Goal: Task Accomplishment & Management: Manage account settings

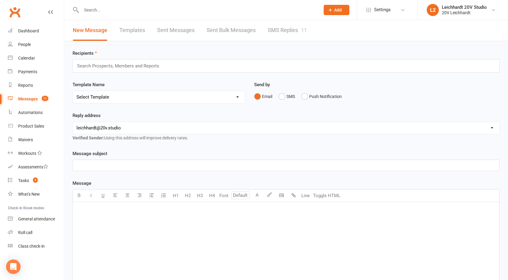
click at [286, 25] on link "SMS Replies 11" at bounding box center [287, 30] width 39 height 21
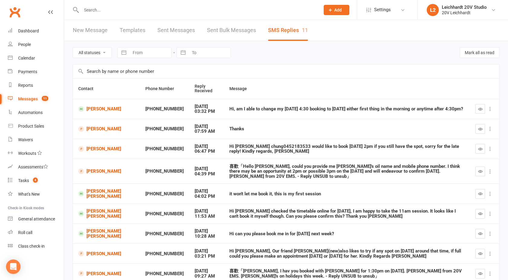
scroll to position [68, 0]
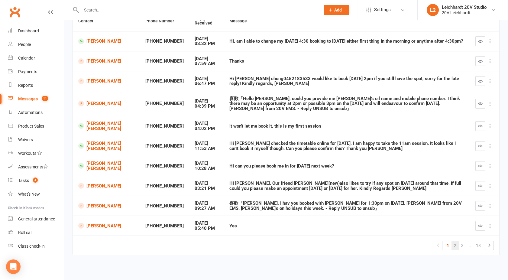
click at [453, 244] on link "2" at bounding box center [454, 245] width 7 height 8
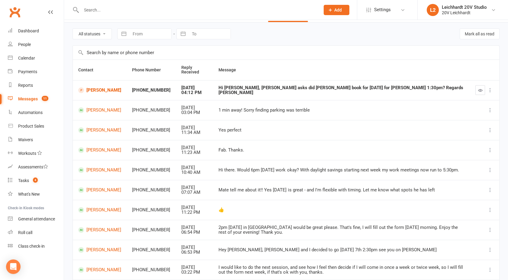
scroll to position [18, 0]
click at [96, 89] on link "[PERSON_NAME]" at bounding box center [99, 91] width 43 height 6
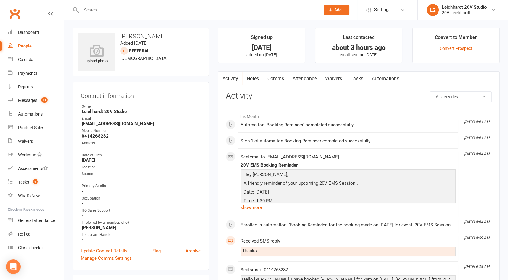
scroll to position [0, 0]
click at [39, 103] on count-badge "11" at bounding box center [43, 100] width 10 height 5
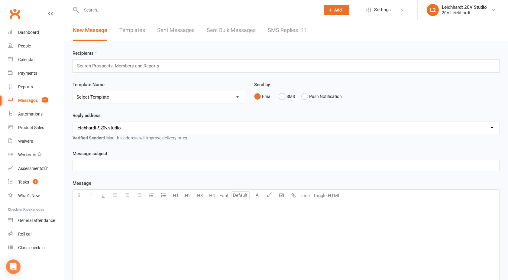
click at [283, 27] on link "SMS Replies 11" at bounding box center [287, 30] width 39 height 21
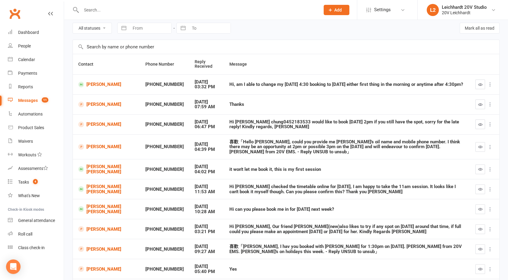
scroll to position [25, 0]
click at [94, 188] on link "[PERSON_NAME] [PERSON_NAME]" at bounding box center [106, 189] width 56 height 10
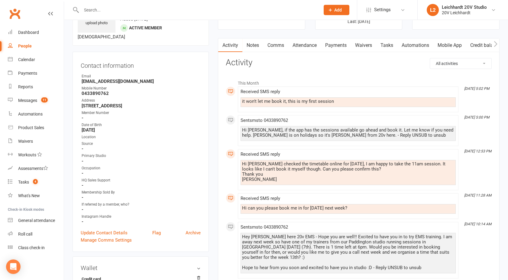
scroll to position [14, 0]
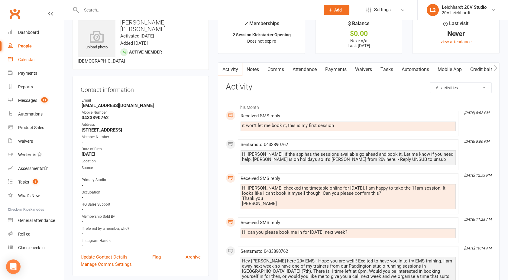
click at [28, 59] on div "Calendar" at bounding box center [26, 59] width 17 height 5
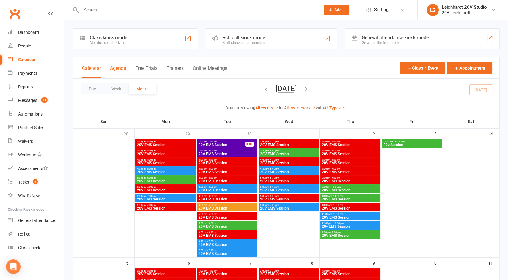
click at [119, 69] on button "Agenda" at bounding box center [118, 71] width 16 height 13
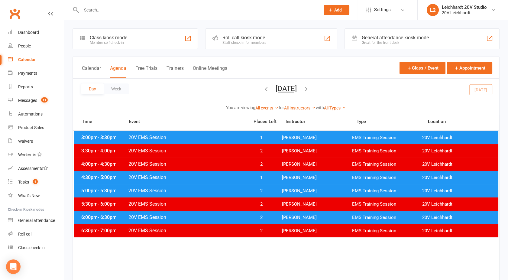
click at [280, 87] on button "[DATE]" at bounding box center [285, 88] width 21 height 8
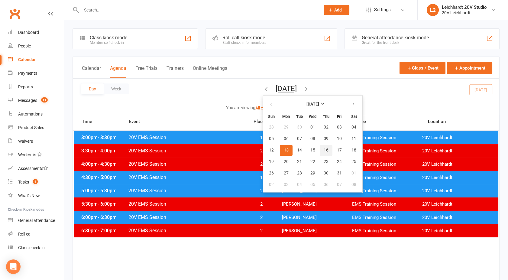
click at [319, 151] on button "16" at bounding box center [325, 150] width 13 height 11
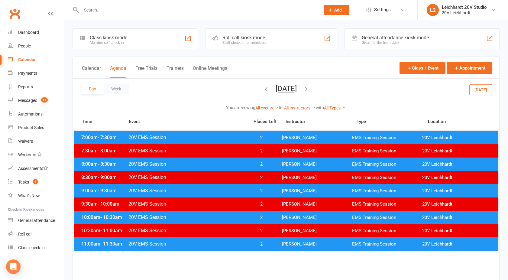
click at [204, 247] on div "11:00am - 11:30am 20V EMS Session 2 [PERSON_NAME] EMS Training Session 20V [PER…" at bounding box center [286, 243] width 424 height 13
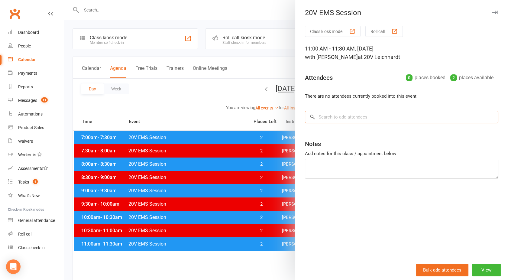
click at [321, 120] on input "search" at bounding box center [401, 117] width 193 height 13
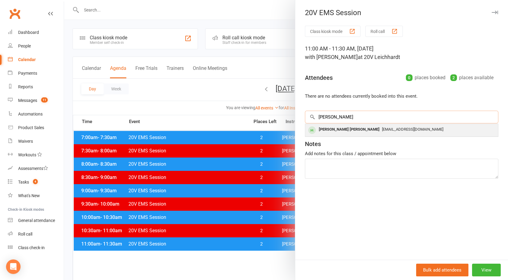
type input "[PERSON_NAME]"
click at [332, 128] on div "[PERSON_NAME] [PERSON_NAME]" at bounding box center [349, 129] width 66 height 9
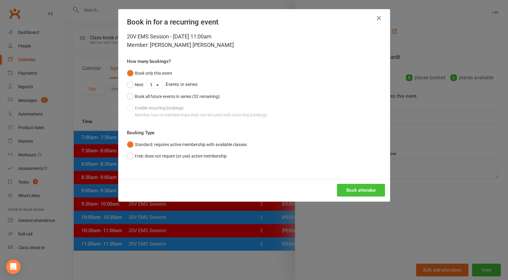
click at [357, 187] on button "Book attendee" at bounding box center [361, 190] width 48 height 13
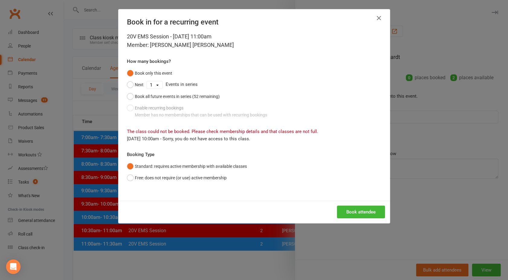
click at [432, 166] on div "Book in for a recurring event 20V EMS Session - [DATE] 11:00am Member: [PERSON_…" at bounding box center [254, 140] width 508 height 280
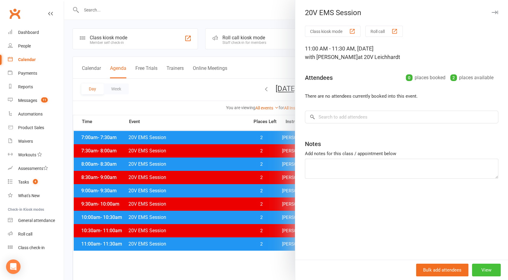
click at [485, 269] on button "View" at bounding box center [486, 269] width 29 height 13
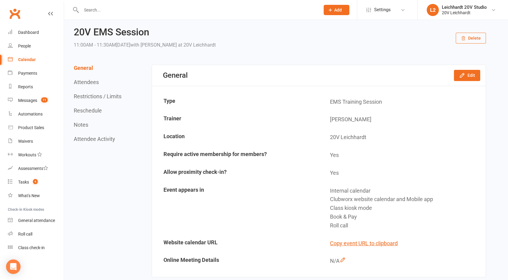
scroll to position [14, 0]
click at [467, 77] on button "Edit" at bounding box center [467, 75] width 26 height 11
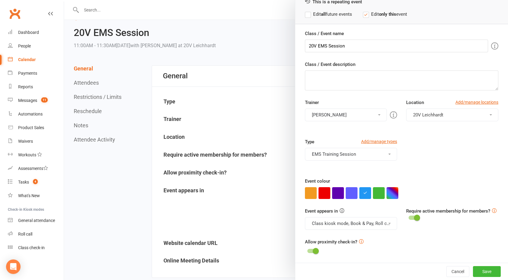
scroll to position [34, 0]
click at [322, 153] on button "EMS Training Session" at bounding box center [351, 153] width 92 height 13
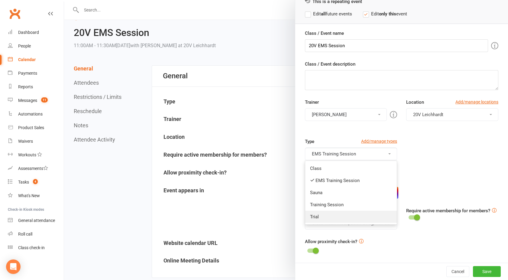
click at [316, 216] on link "Trial" at bounding box center [350, 216] width 91 height 12
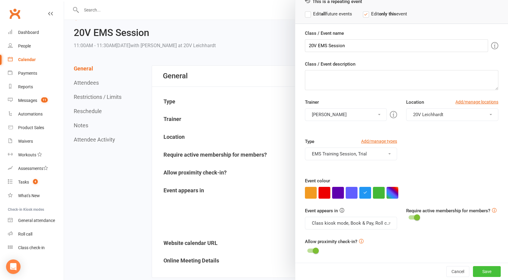
click at [478, 269] on button "Save" at bounding box center [487, 271] width 28 height 11
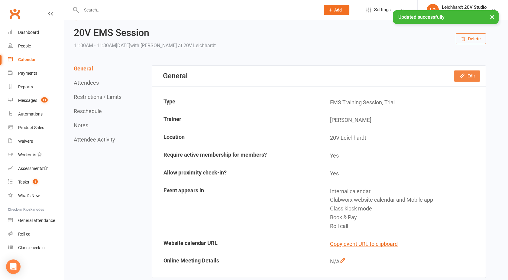
click at [461, 77] on icon "button" at bounding box center [462, 76] width 4 height 4
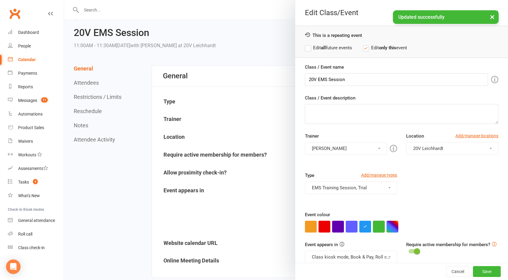
click at [374, 230] on button "button" at bounding box center [379, 226] width 12 height 12
click at [344, 257] on button "Class kiosk mode, Book & Pay, Roll call, Clubworx website calendar and Mobile a…" at bounding box center [351, 256] width 92 height 13
click at [334, 267] on link "Clubworx website calendar and Mobile app" at bounding box center [355, 271] width 101 height 12
click at [475, 269] on button "Save" at bounding box center [487, 271] width 28 height 11
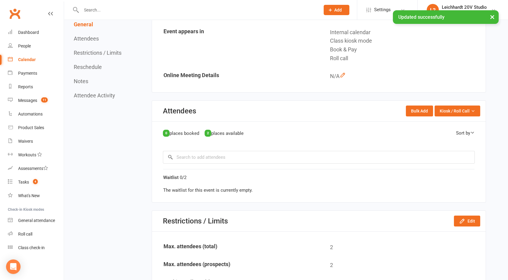
scroll to position [175, 0]
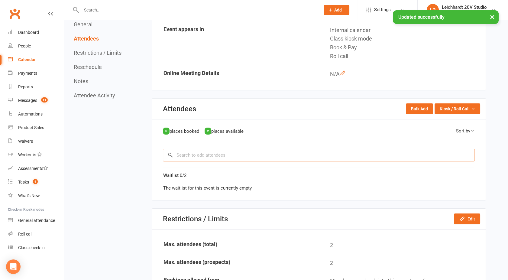
click at [182, 154] on input "search" at bounding box center [319, 155] width 312 height 13
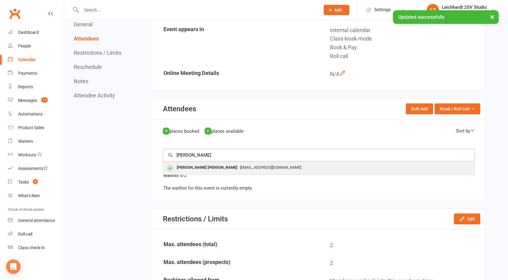
type input "[PERSON_NAME]"
click at [190, 165] on div "[PERSON_NAME] [PERSON_NAME]" at bounding box center [207, 167] width 66 height 9
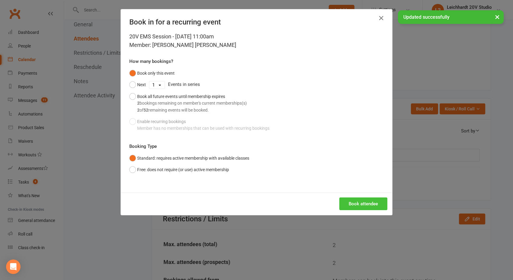
click at [365, 198] on button "Book attendee" at bounding box center [363, 203] width 48 height 13
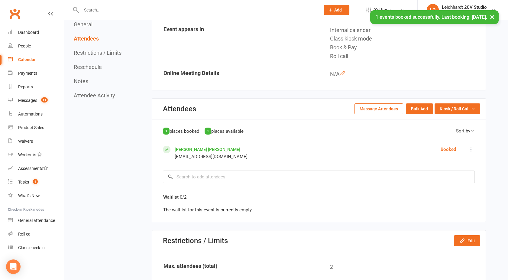
click at [195, 148] on link "[PERSON_NAME] [PERSON_NAME]" at bounding box center [208, 149] width 66 height 5
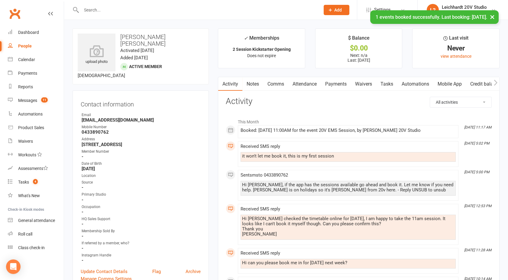
click at [273, 80] on link "Comms" at bounding box center [275, 84] width 25 height 14
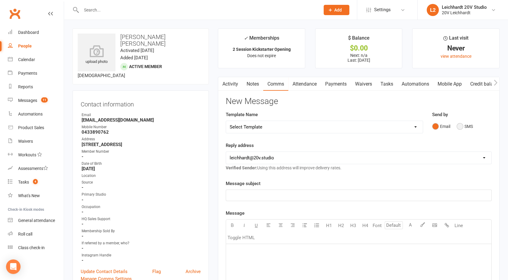
click at [457, 127] on button "SMS" at bounding box center [464, 125] width 16 height 11
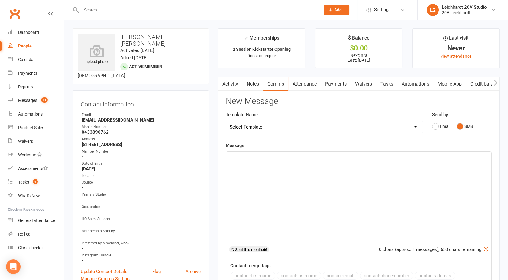
click at [357, 184] on div "﻿" at bounding box center [358, 197] width 265 height 91
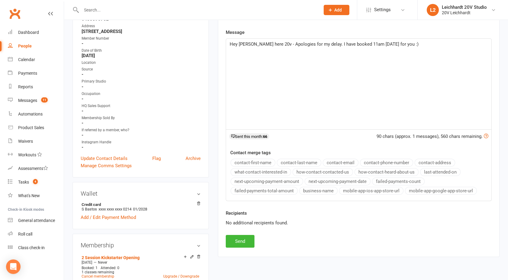
scroll to position [114, 0]
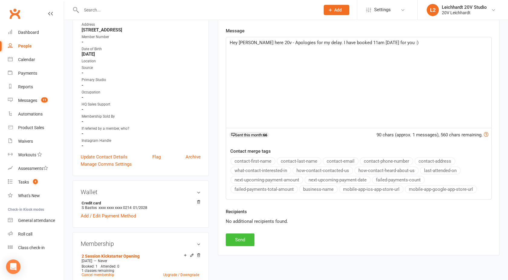
click at [237, 242] on button "Send" at bounding box center [240, 239] width 29 height 13
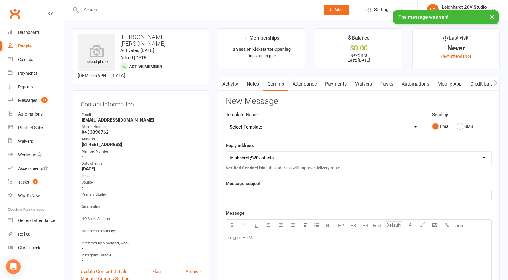
click at [371, 128] on select "Select Template [SMS] [Default template - review before using] Missed class [SM…" at bounding box center [324, 127] width 197 height 12
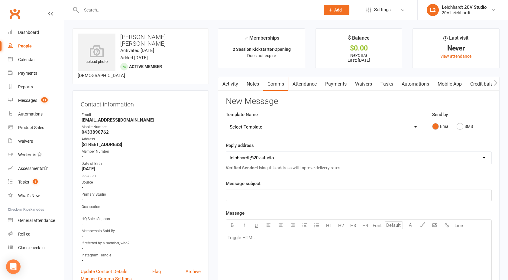
select select "28"
click at [226, 121] on select "Select Template [SMS] [Default template - review before using] Missed class [SM…" at bounding box center [324, 127] width 197 height 12
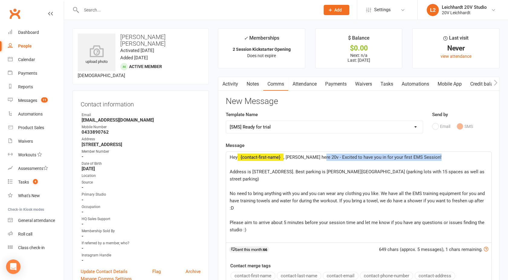
drag, startPoint x: 316, startPoint y: 157, endPoint x: 197, endPoint y: 166, distance: 119.9
click at [226, 160] on div "Hey ﻿ {contact-first-name} , [PERSON_NAME] here 20v - Excited to have you in fo…" at bounding box center [358, 197] width 265 height 91
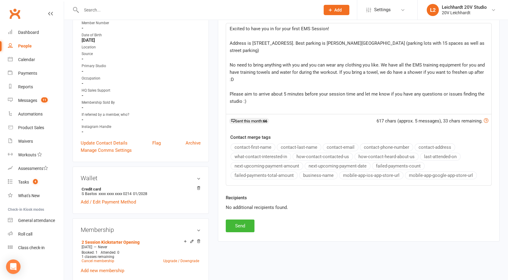
scroll to position [131, 0]
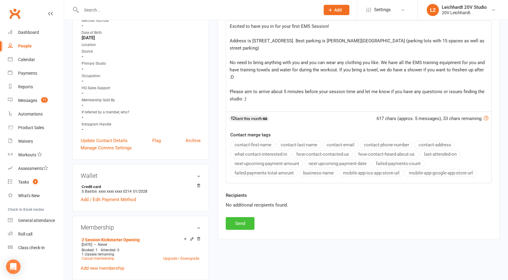
click at [236, 220] on button "Send" at bounding box center [240, 223] width 29 height 13
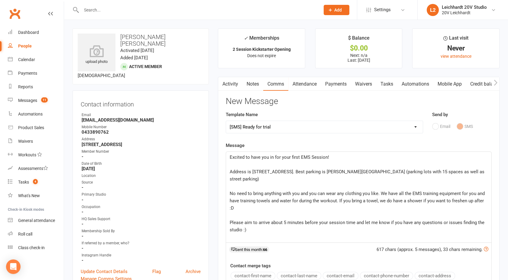
select select
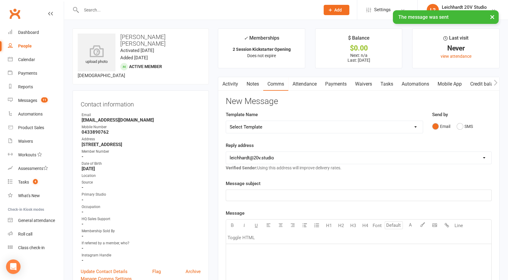
click at [230, 83] on link "Activity" at bounding box center [230, 84] width 24 height 14
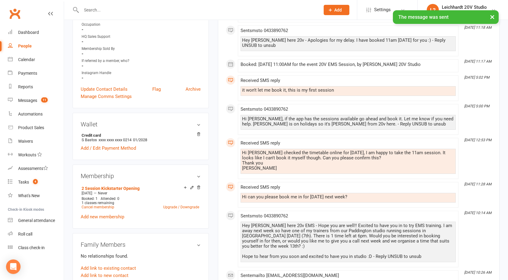
scroll to position [138, 0]
